Goal: Navigation & Orientation: Find specific page/section

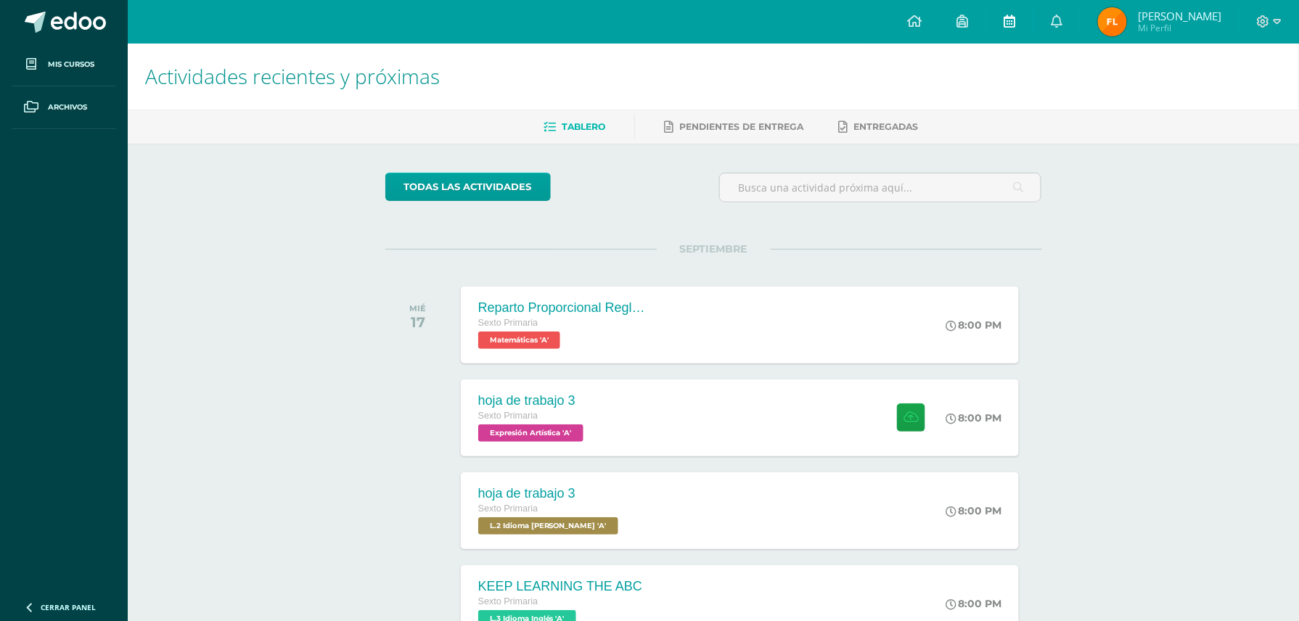
click at [998, 16] on link at bounding box center [1009, 22] width 46 height 44
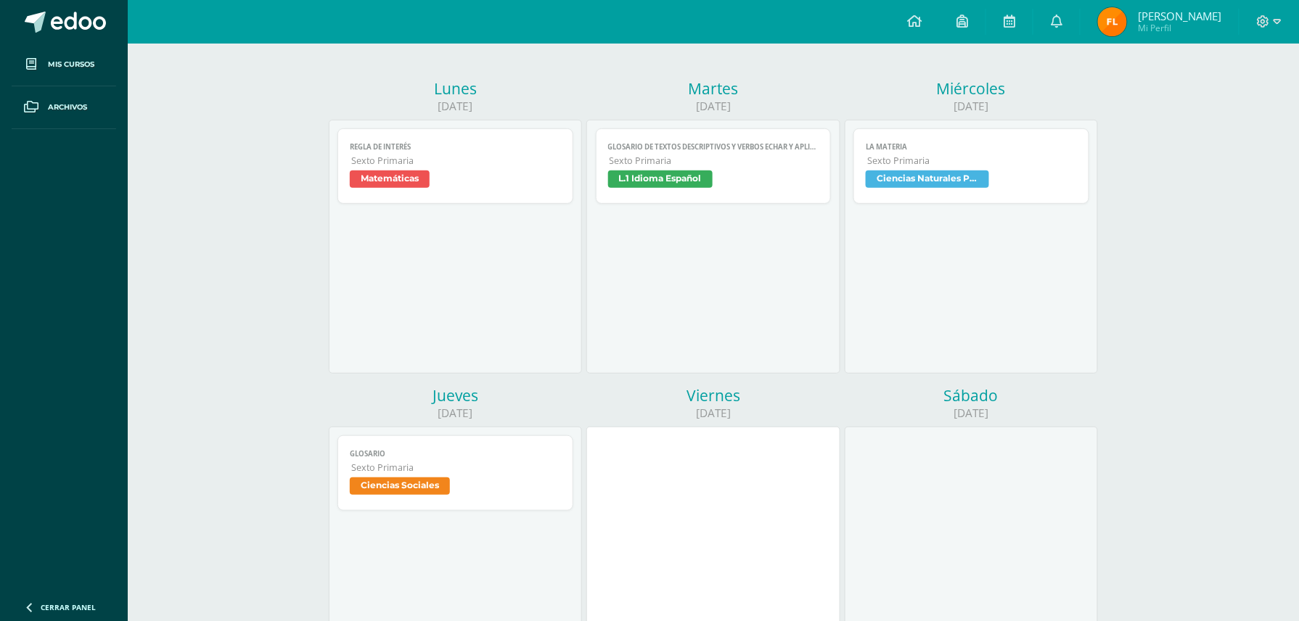
scroll to position [142, 0]
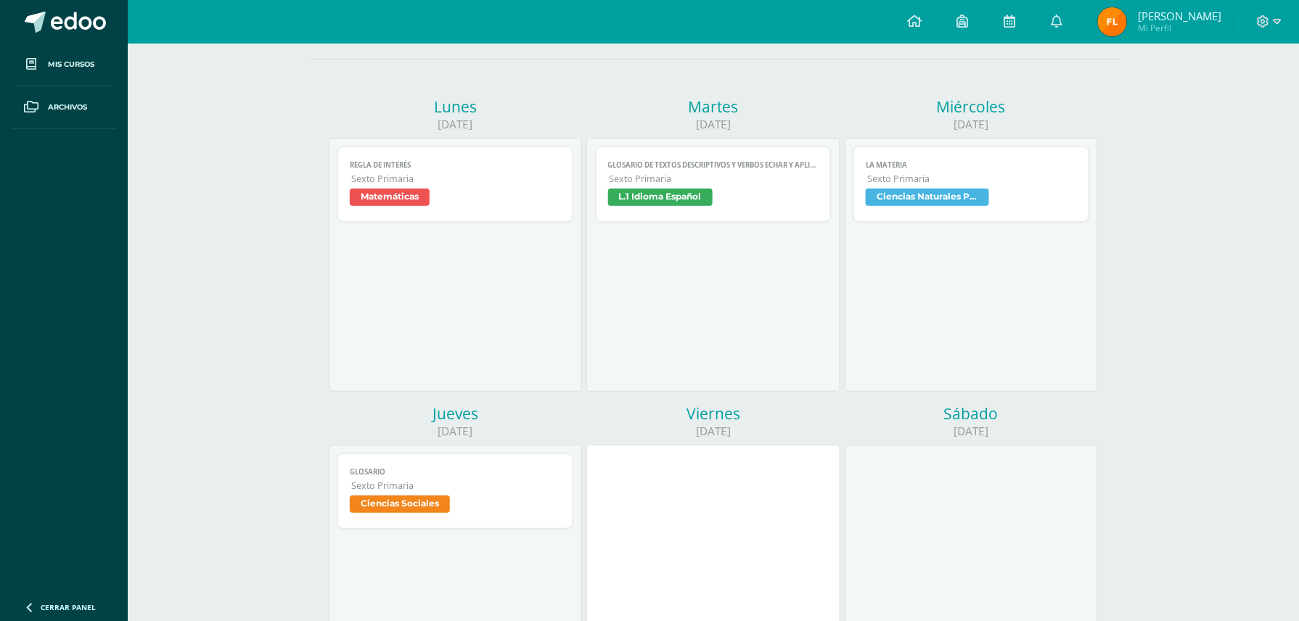
drag, startPoint x: 1310, startPoint y: 189, endPoint x: 1286, endPoint y: 508, distance: 320.1
click at [1286, 508] on div "Calendario Exportar calendario [DATE] Semana del [DATE] al [DATE] Semana Mes [D…" at bounding box center [713, 484] width 1171 height 1167
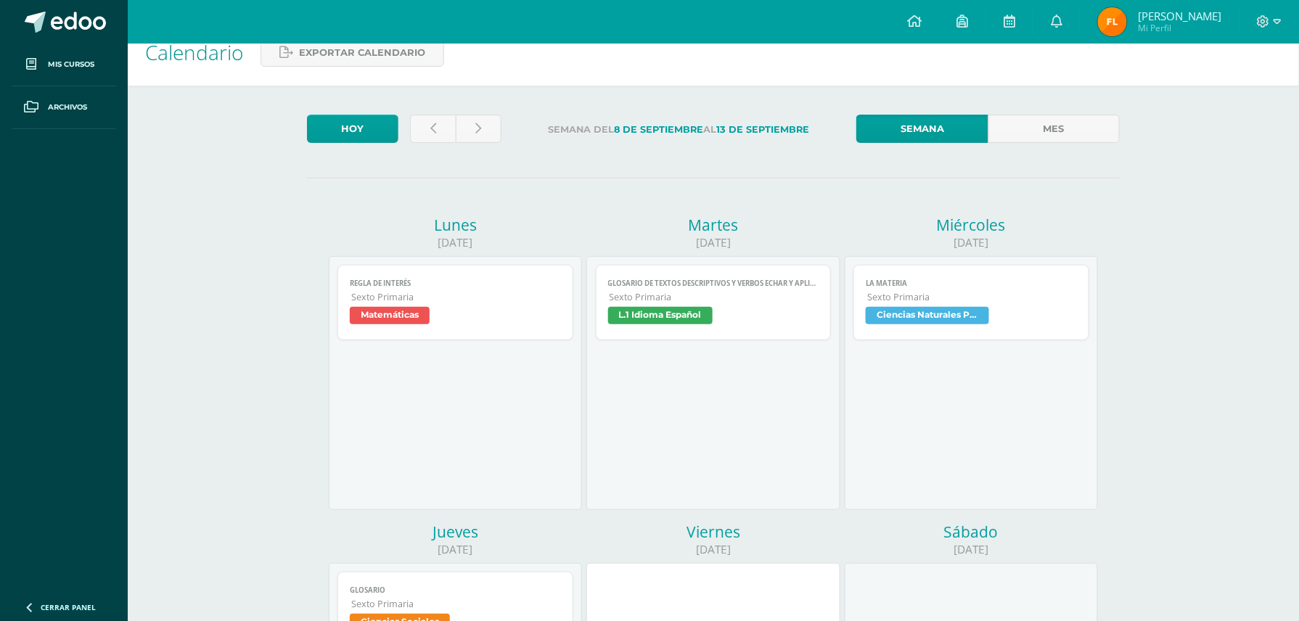
scroll to position [0, 0]
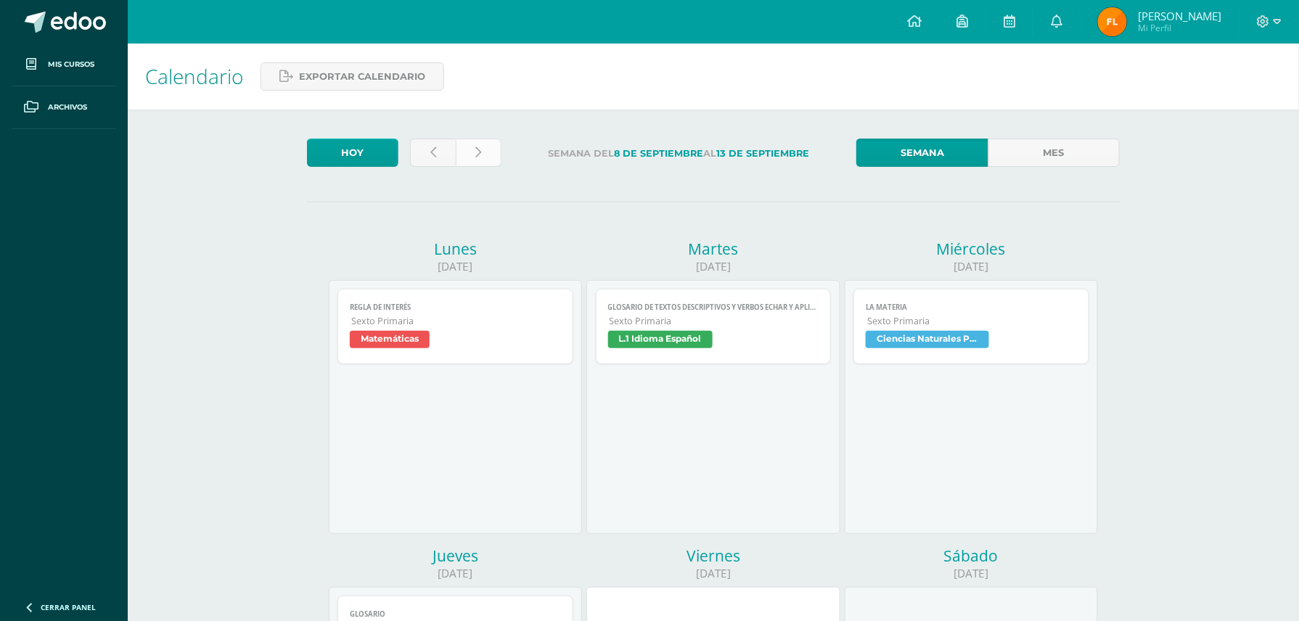
click at [486, 149] on link at bounding box center [479, 153] width 46 height 28
